Goal: Information Seeking & Learning: Check status

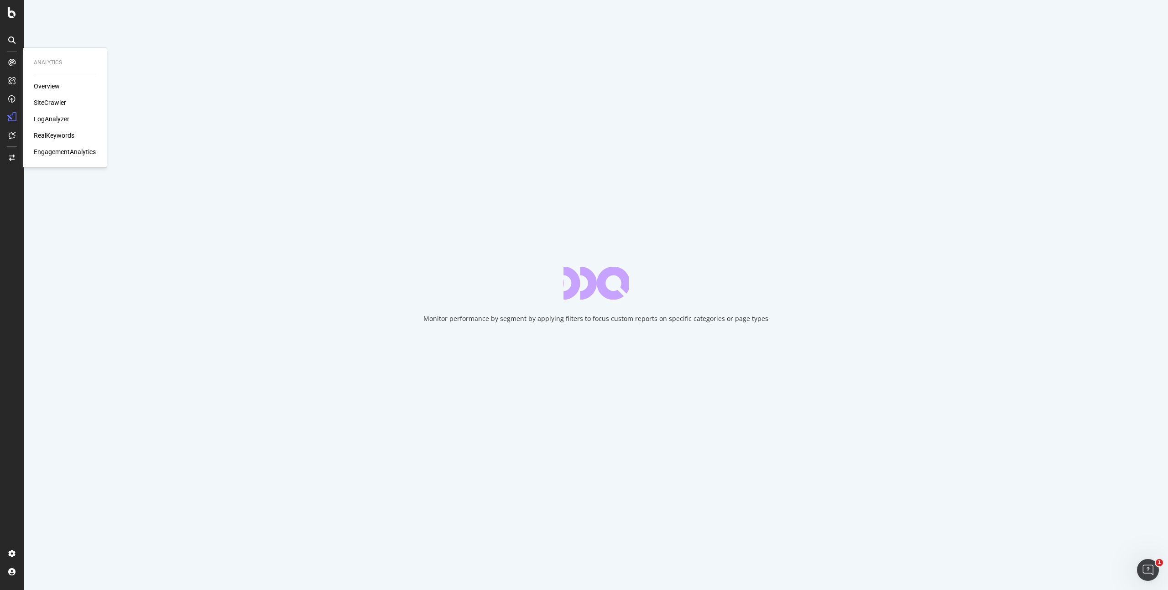
click at [32, 86] on div "Analytics Overview SiteCrawler LogAnalyzer RealKeywords EngagementAnalytics" at bounding box center [64, 108] width 77 height 116
click at [39, 86] on div "Overview" at bounding box center [47, 86] width 26 height 9
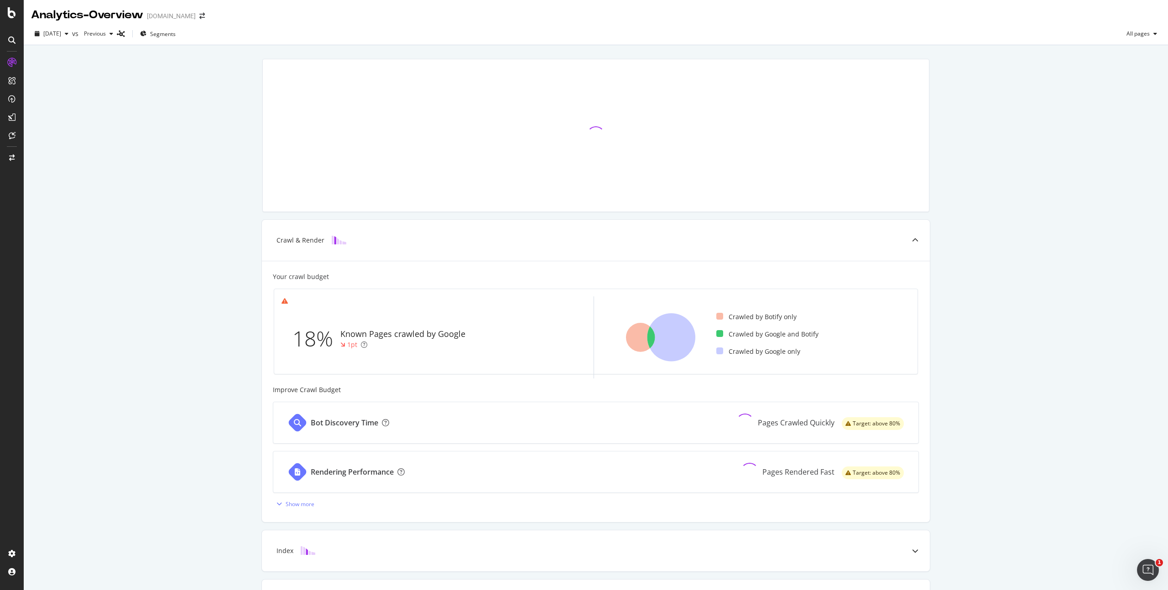
click at [240, 255] on div "Crawl & Render Your crawl budget 18% Known Pages crawled by Google 1pt Crawled …" at bounding box center [596, 377] width 1144 height 665
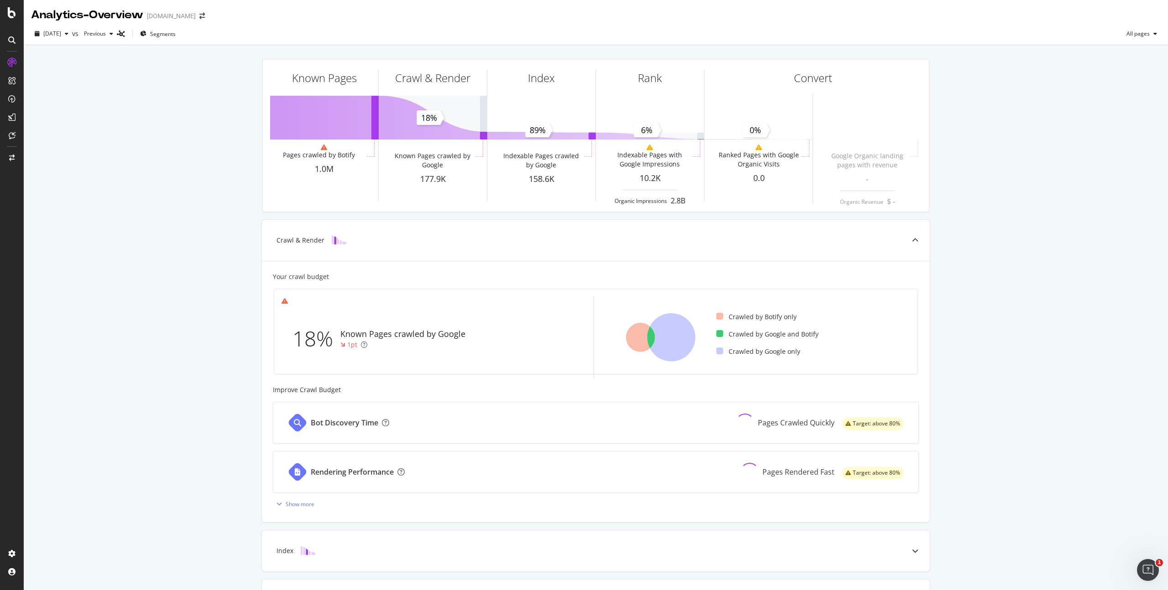
click at [195, 165] on div "Known Pages Pages crawled by Botify 1.0M Crawl & Render Known Pages crawled by …" at bounding box center [596, 377] width 1144 height 665
click at [61, 33] on span "[DATE]" at bounding box center [52, 34] width 18 height 8
click at [164, 68] on div "Known Pages Pages crawled by Botify 1.0M Crawl & Render Known Pages crawled by …" at bounding box center [596, 377] width 1144 height 665
drag, startPoint x: 130, startPoint y: 112, endPoint x: 41, endPoint y: 62, distance: 102.8
click at [130, 113] on div "Known Pages Pages crawled by Botify 1.0M Crawl & Render Known Pages crawled by …" at bounding box center [596, 377] width 1144 height 665
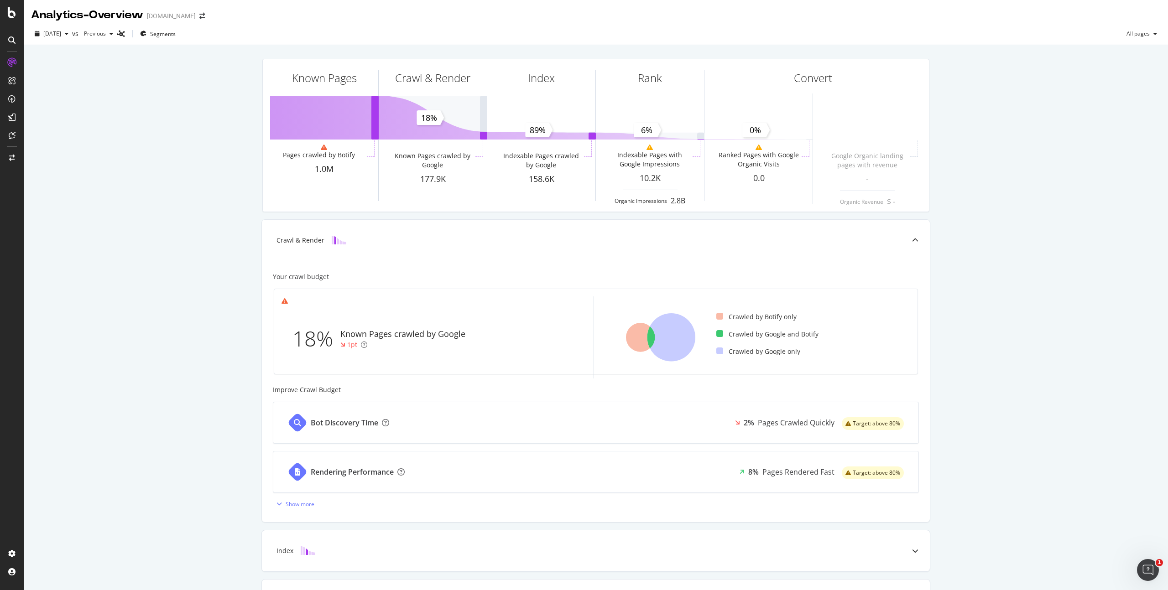
drag, startPoint x: 140, startPoint y: 94, endPoint x: 81, endPoint y: 85, distance: 59.6
click at [140, 94] on div "Known Pages Pages crawled by Botify 1.0M Crawl & Render Known Pages crawled by …" at bounding box center [596, 377] width 1144 height 665
click at [40, 99] on div "SiteCrawler" at bounding box center [50, 102] width 32 height 9
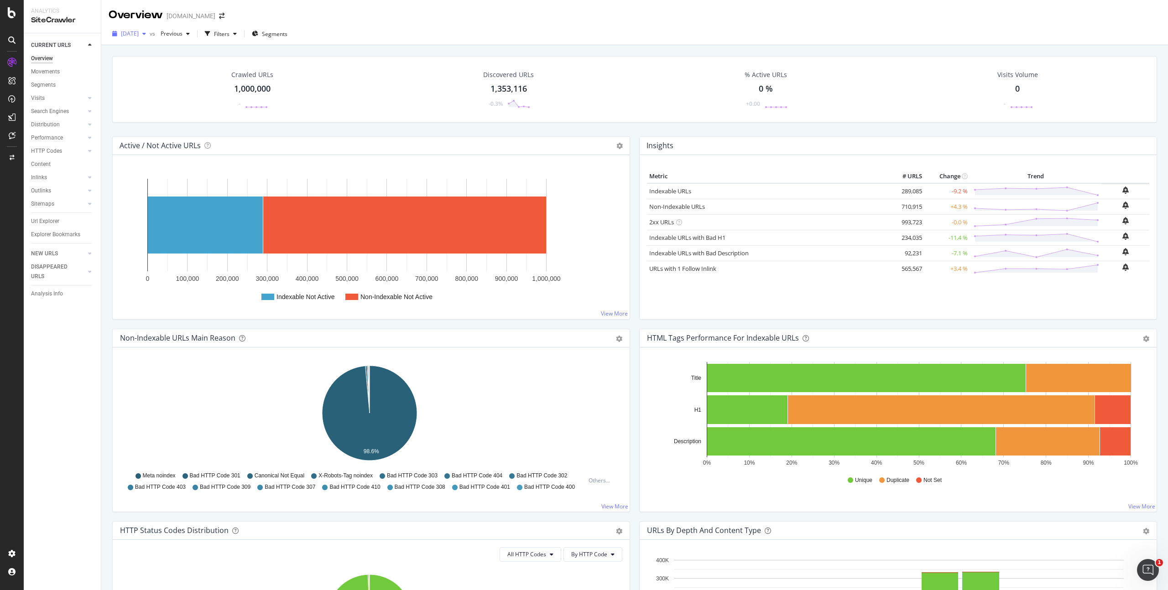
click at [139, 36] on span "[DATE]" at bounding box center [130, 34] width 18 height 8
drag, startPoint x: 279, startPoint y: 50, endPoint x: 256, endPoint y: 50, distance: 22.4
click at [183, 37] on span "Previous" at bounding box center [170, 34] width 26 height 8
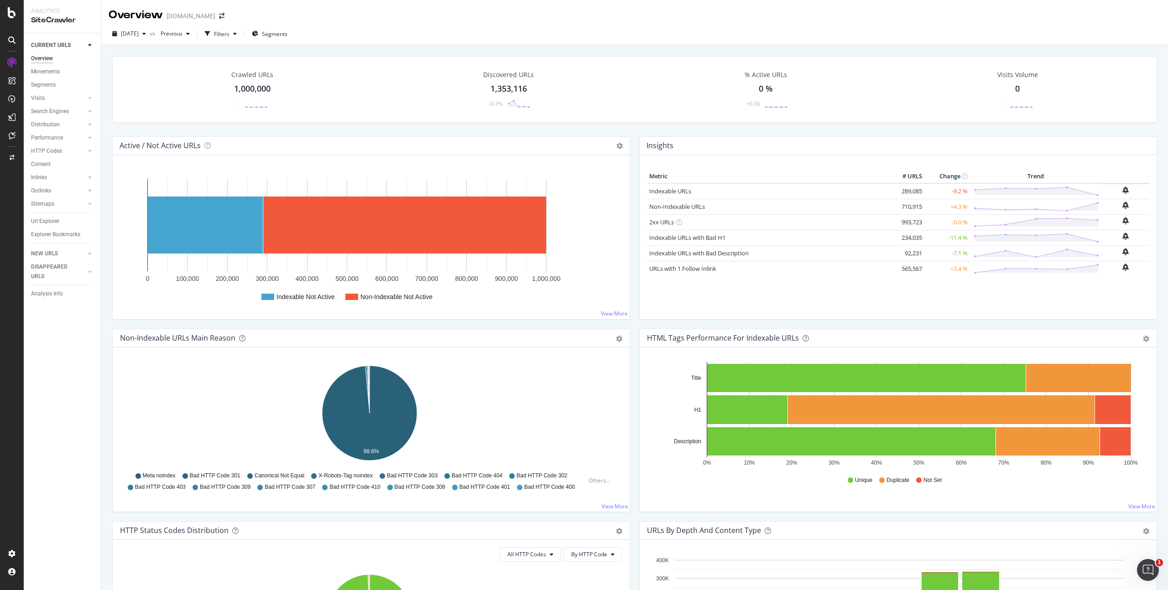
drag, startPoint x: 321, startPoint y: 32, endPoint x: 251, endPoint y: 42, distance: 70.9
click at [321, 32] on div "[DATE] vs Previous Filters Segments" at bounding box center [634, 35] width 1067 height 18
click at [230, 32] on div "Filters" at bounding box center [222, 34] width 16 height 8
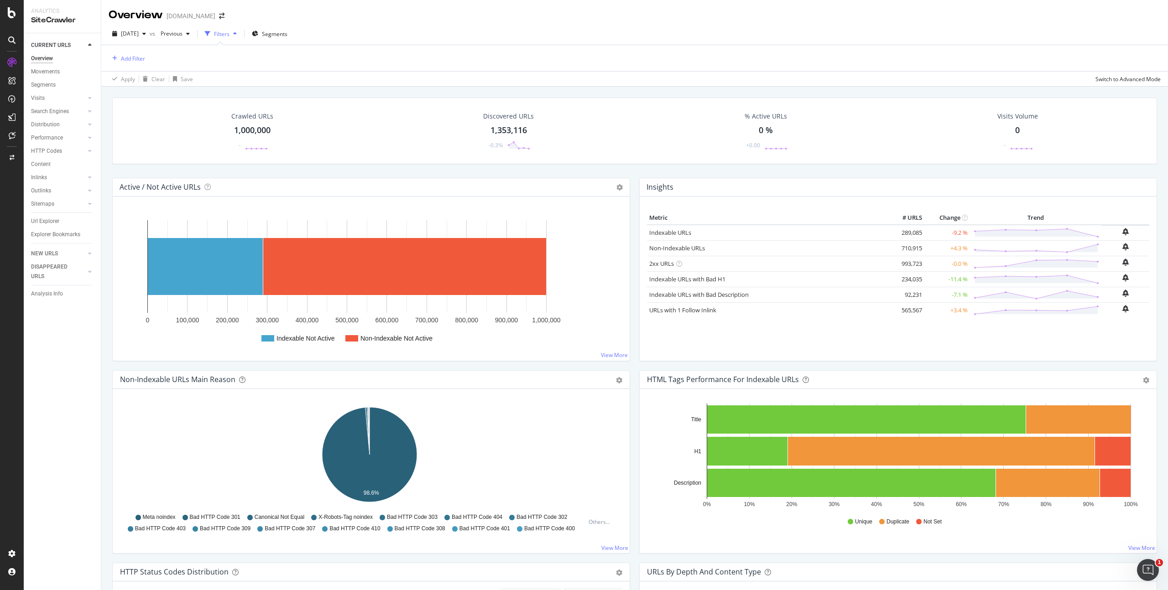
click at [200, 62] on div "Add Filter" at bounding box center [635, 58] width 1052 height 26
click at [566, 63] on div "Add Filter" at bounding box center [635, 58] width 1052 height 26
